Goal: Information Seeking & Learning: Check status

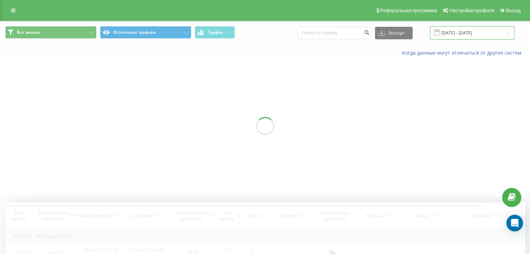
click at [480, 34] on input "[DATE] - [DATE]" at bounding box center [472, 33] width 84 height 14
click at [235, 83] on div at bounding box center [265, 125] width 520 height 139
click at [494, 34] on input "[DATE] - [DATE]" at bounding box center [472, 33] width 84 height 14
click at [499, 77] on div at bounding box center [265, 125] width 520 height 139
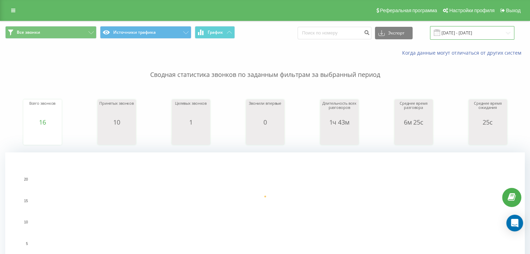
click at [506, 31] on input "[DATE] - [DATE]" at bounding box center [472, 33] width 84 height 14
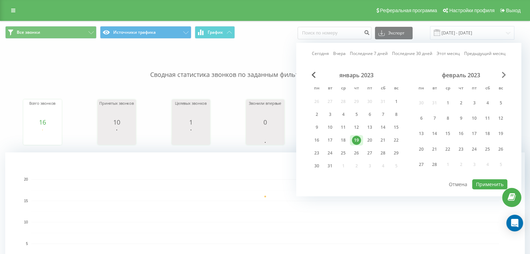
click at [503, 76] on span "Next Month" at bounding box center [504, 75] width 4 height 6
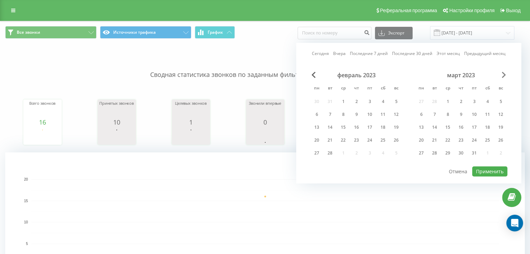
click at [503, 76] on span "Next Month" at bounding box center [504, 75] width 4 height 6
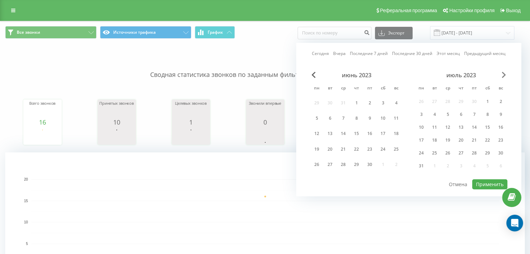
click at [503, 76] on span "Next Month" at bounding box center [504, 75] width 4 height 6
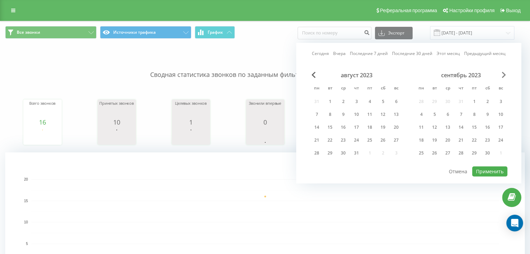
click at [503, 76] on span "Next Month" at bounding box center [504, 75] width 4 height 6
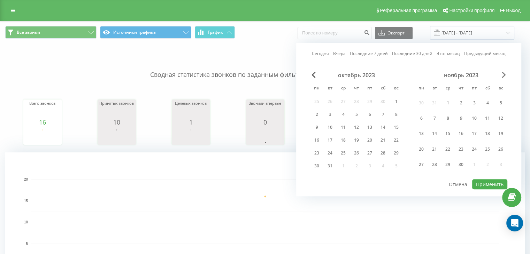
click at [503, 76] on span "Next Month" at bounding box center [504, 75] width 4 height 6
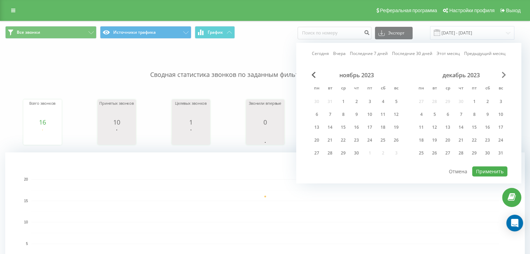
click at [503, 76] on span "Next Month" at bounding box center [504, 75] width 4 height 6
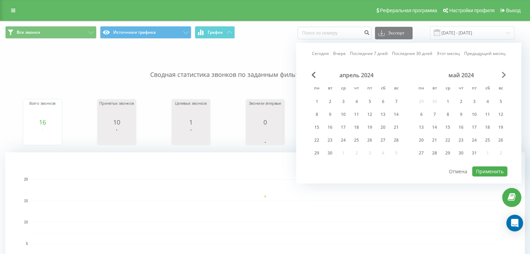
click at [503, 76] on span "Next Month" at bounding box center [504, 75] width 4 height 6
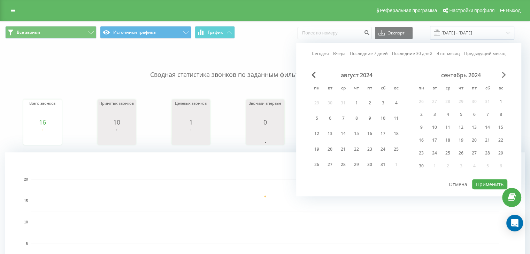
click at [503, 76] on span "Next Month" at bounding box center [504, 75] width 4 height 6
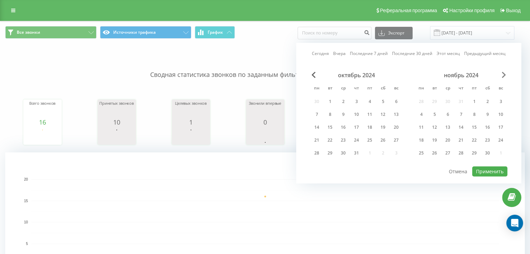
click at [503, 76] on span "Next Month" at bounding box center [504, 75] width 4 height 6
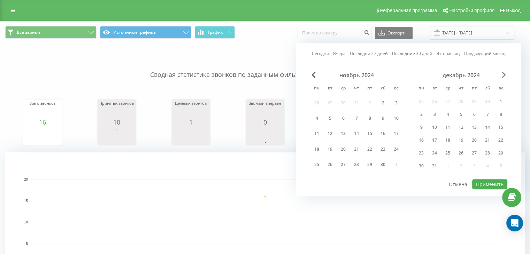
click at [503, 76] on span "Next Month" at bounding box center [504, 75] width 4 height 6
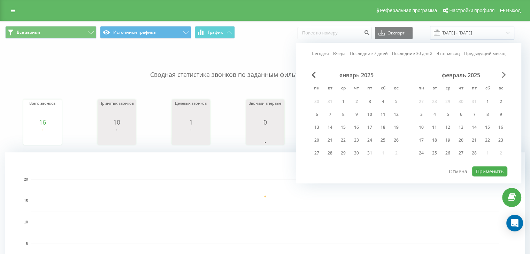
click at [503, 76] on span "Next Month" at bounding box center [504, 75] width 4 height 6
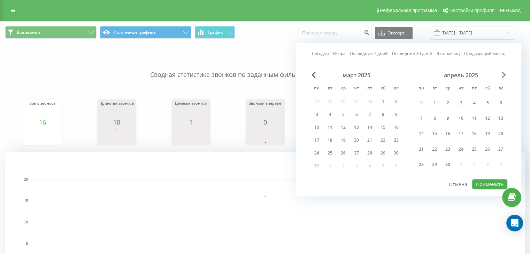
click at [503, 76] on span "Next Month" at bounding box center [504, 75] width 4 height 6
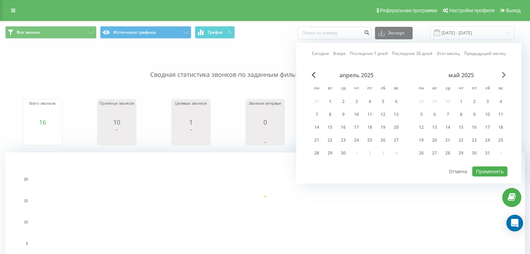
click at [503, 76] on span "Next Month" at bounding box center [504, 75] width 4 height 6
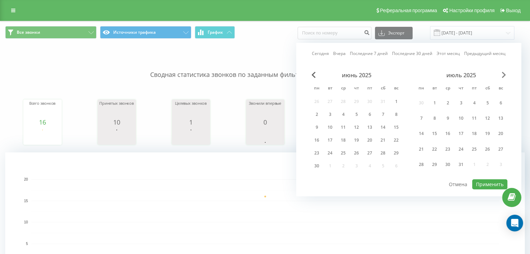
click at [503, 76] on span "Next Month" at bounding box center [504, 75] width 4 height 6
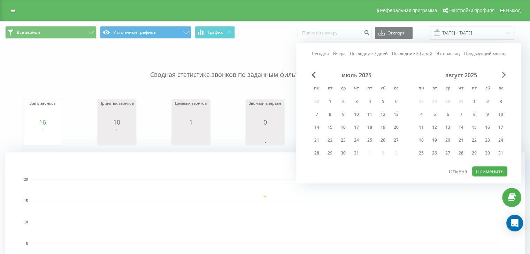
click at [503, 76] on span "Next Month" at bounding box center [504, 75] width 4 height 6
click at [321, 140] on div "22" at bounding box center [316, 140] width 9 height 9
click at [492, 175] on button "Применить" at bounding box center [489, 172] width 35 height 10
type input "[DATE] - [DATE]"
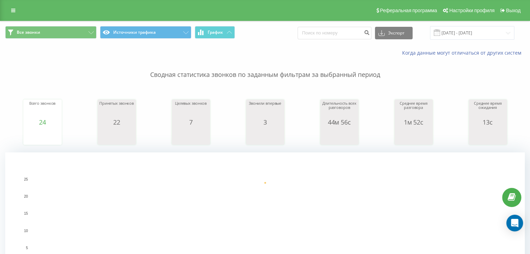
click at [97, 28] on span "Все звонки Источники трафика График" at bounding box center [132, 33] width 255 height 14
click at [88, 34] on button "Все звонки" at bounding box center [50, 32] width 91 height 13
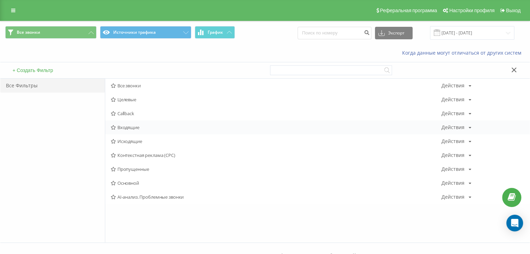
click at [137, 125] on span "Входящие" at bounding box center [276, 127] width 331 height 5
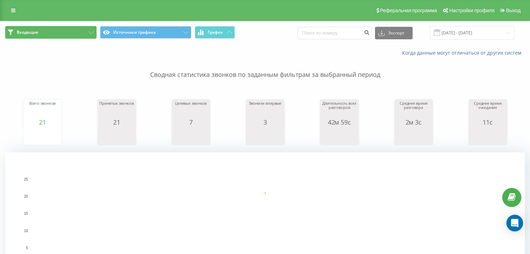
click at [87, 35] on button "Входящие" at bounding box center [50, 32] width 91 height 13
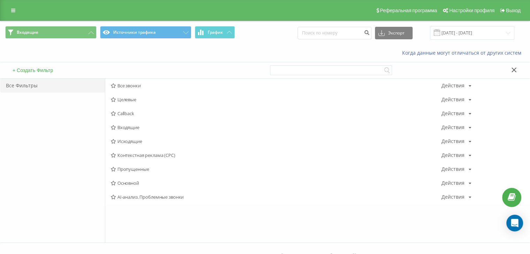
drag, startPoint x: 133, startPoint y: 142, endPoint x: 139, endPoint y: 156, distance: 15.9
click at [133, 141] on span "Исходящие" at bounding box center [276, 141] width 331 height 5
